Goal: Transaction & Acquisition: Purchase product/service

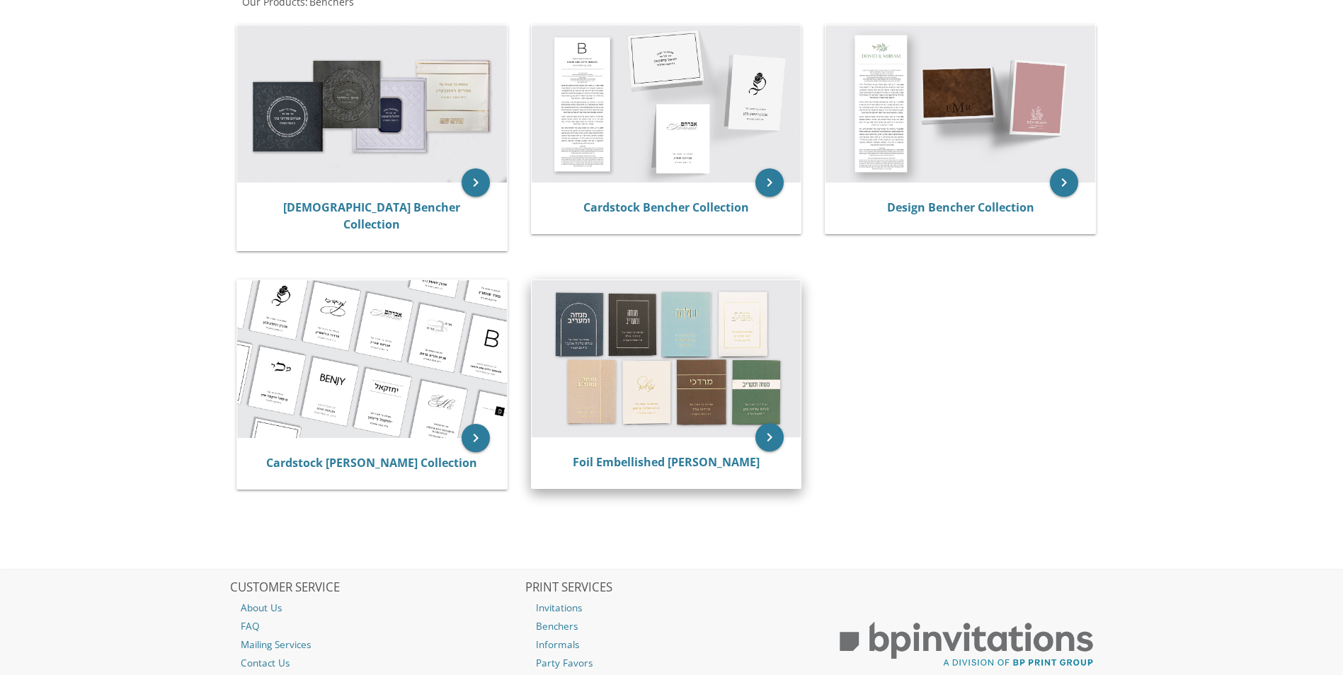
scroll to position [386, 0]
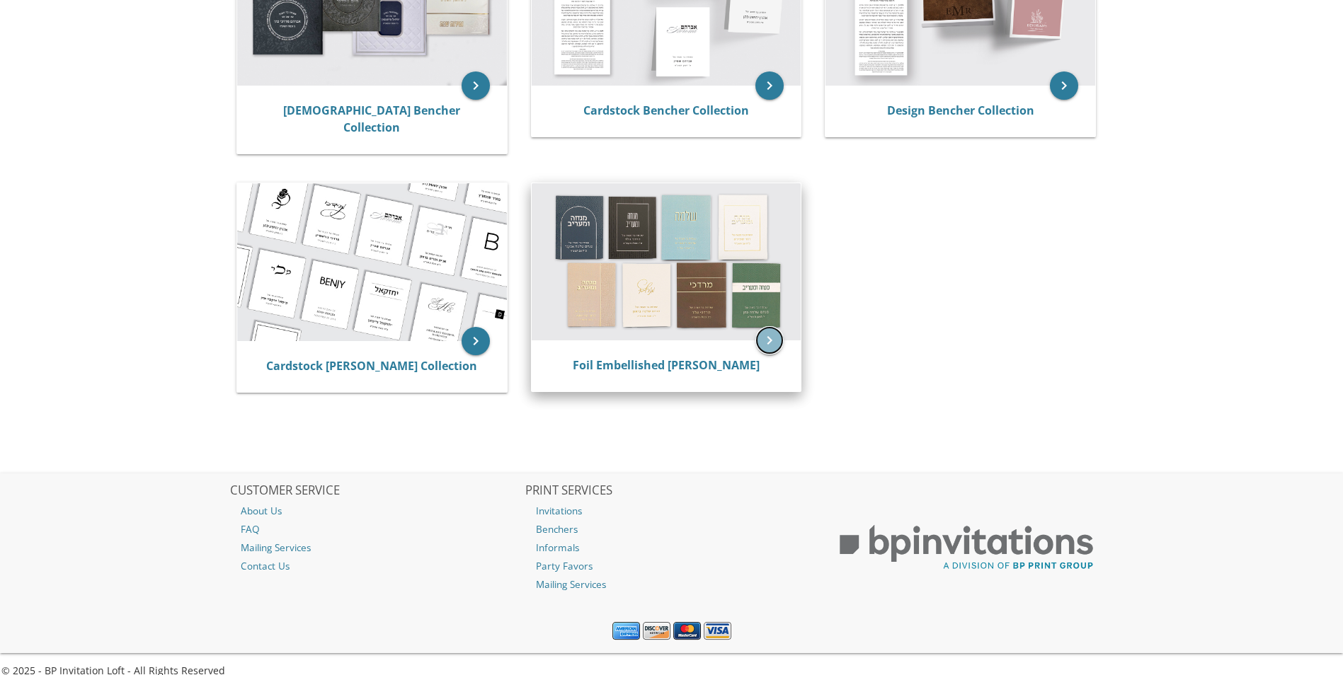
click at [764, 336] on icon "keyboard_arrow_right" at bounding box center [769, 340] width 28 height 28
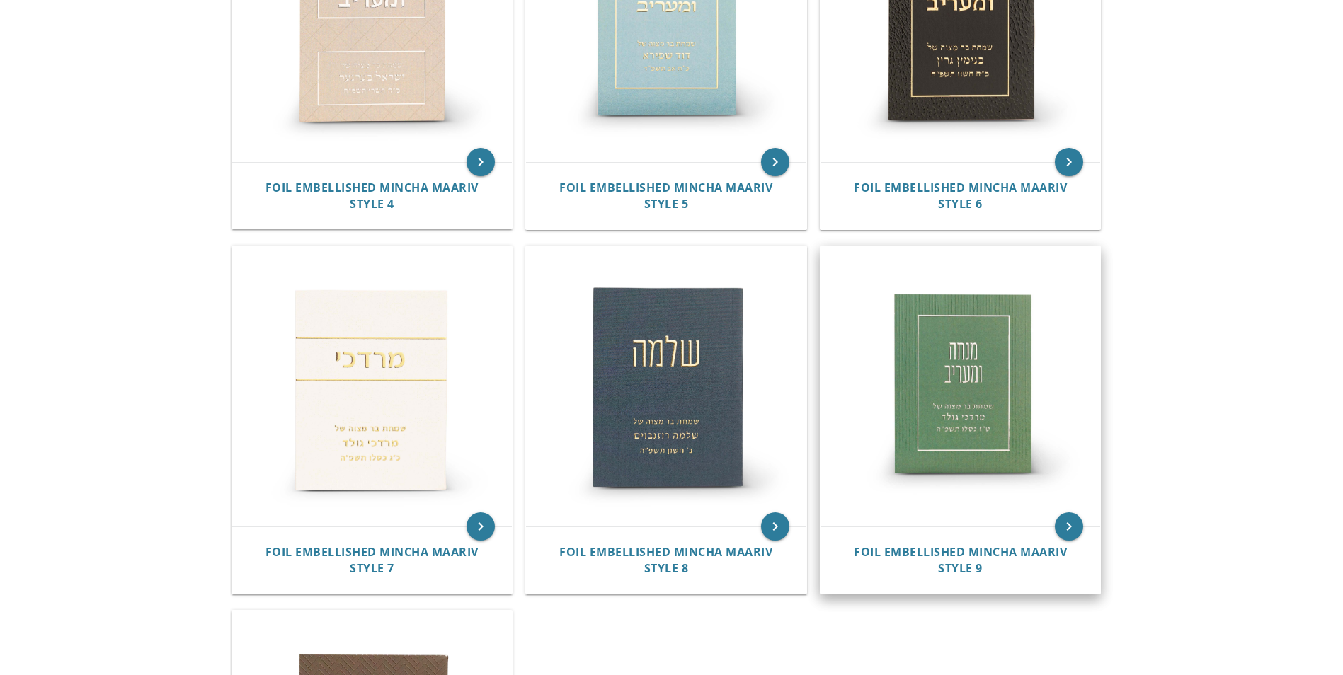
scroll to position [849, 0]
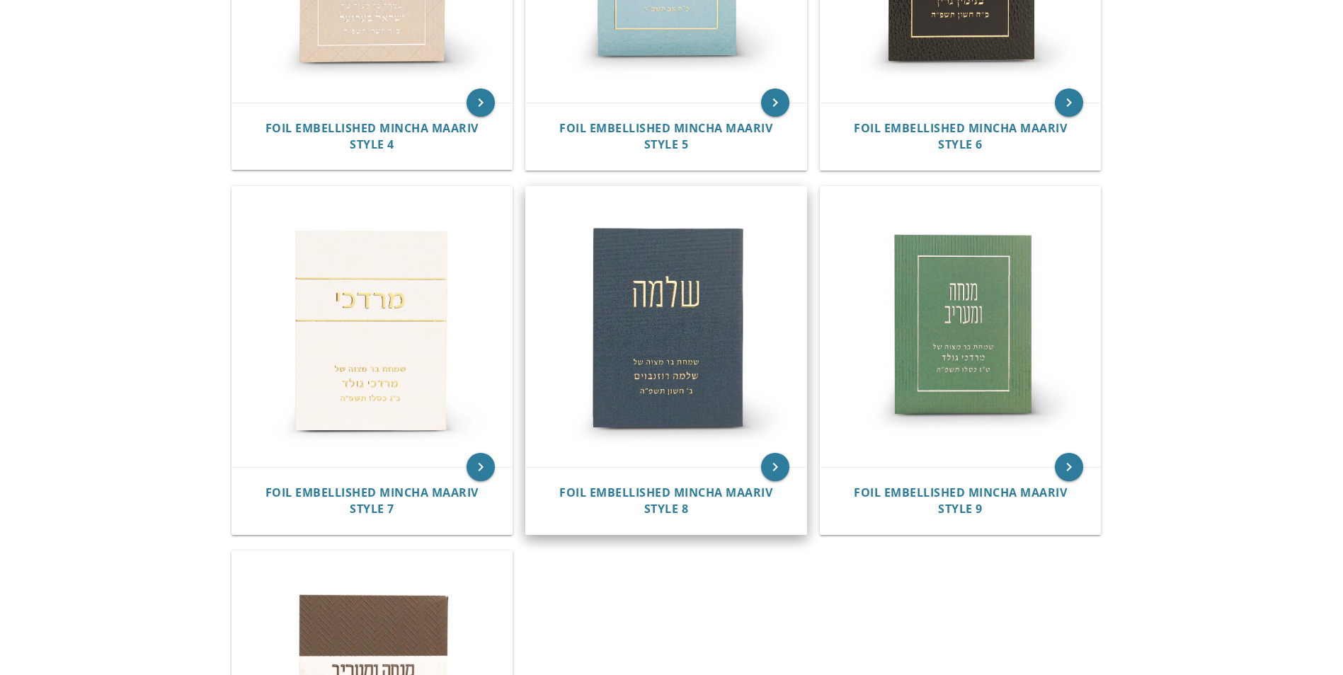
click at [707, 354] on img at bounding box center [666, 327] width 280 height 280
